Goal: Navigation & Orientation: Find specific page/section

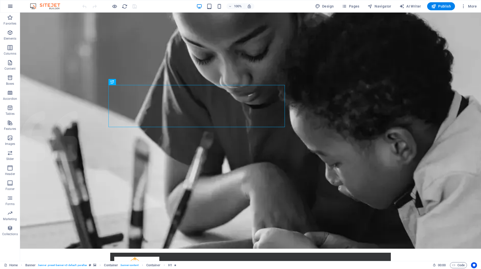
click at [12, 7] on icon "button" at bounding box center [10, 6] width 6 height 6
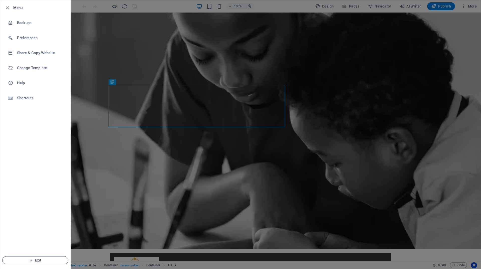
click at [31, 261] on icon "button" at bounding box center [31, 260] width 4 height 4
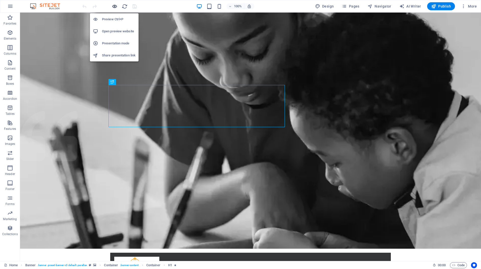
click at [113, 6] on icon "button" at bounding box center [115, 7] width 6 height 6
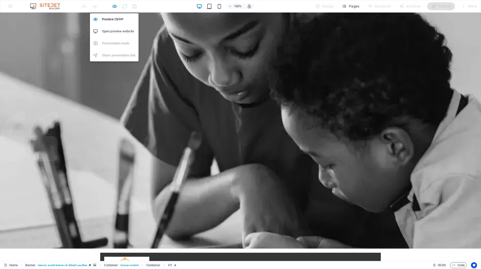
click at [115, 6] on icon "button" at bounding box center [115, 7] width 6 height 6
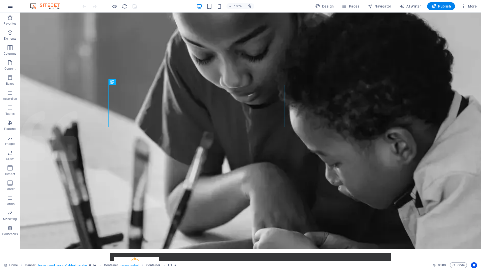
click at [12, 8] on icon "button" at bounding box center [10, 6] width 6 height 6
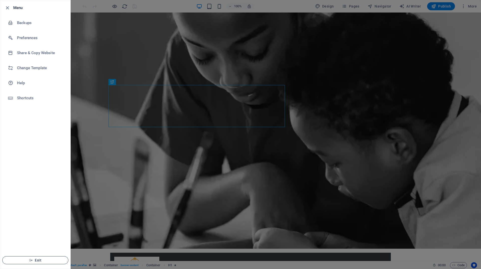
click at [25, 260] on span "Exit" at bounding box center [36, 260] width 58 height 4
